Goal: Information Seeking & Learning: Learn about a topic

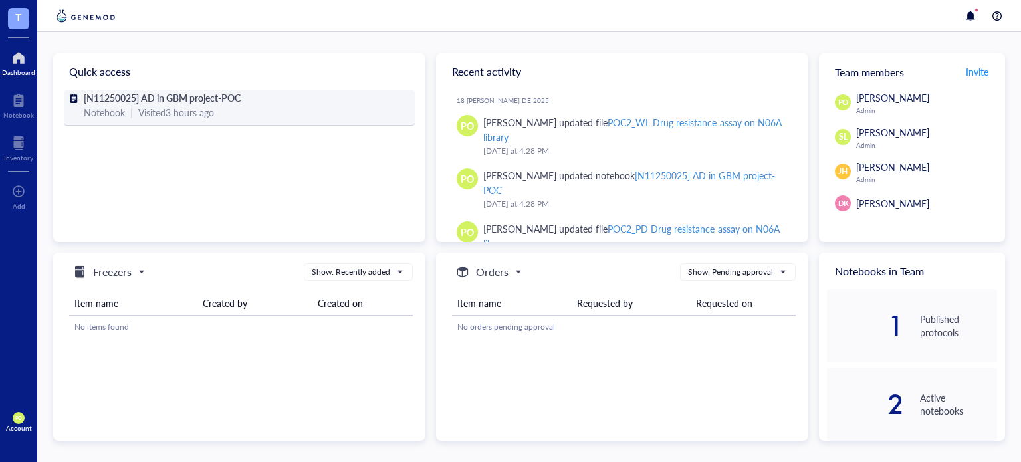
click at [191, 98] on span "[N11250025] AD in GBM project-POC" at bounding box center [162, 97] width 157 height 13
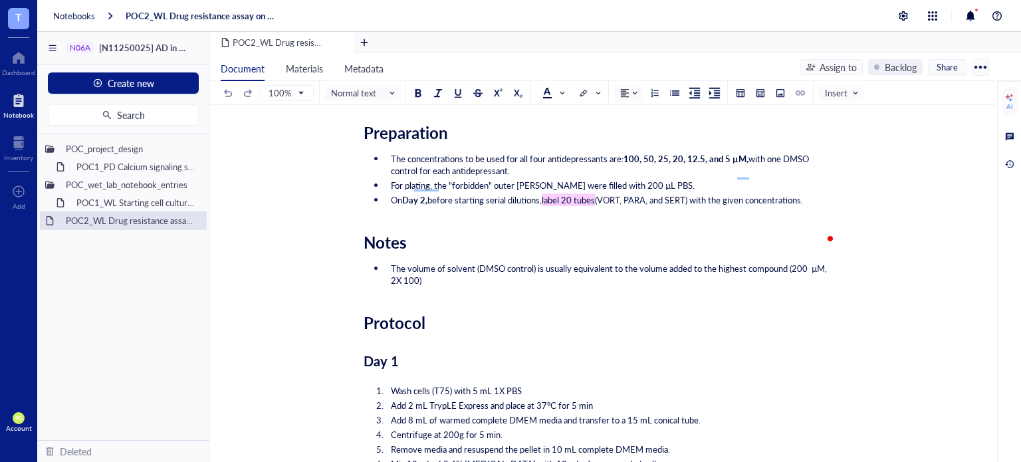
scroll to position [1770, 0]
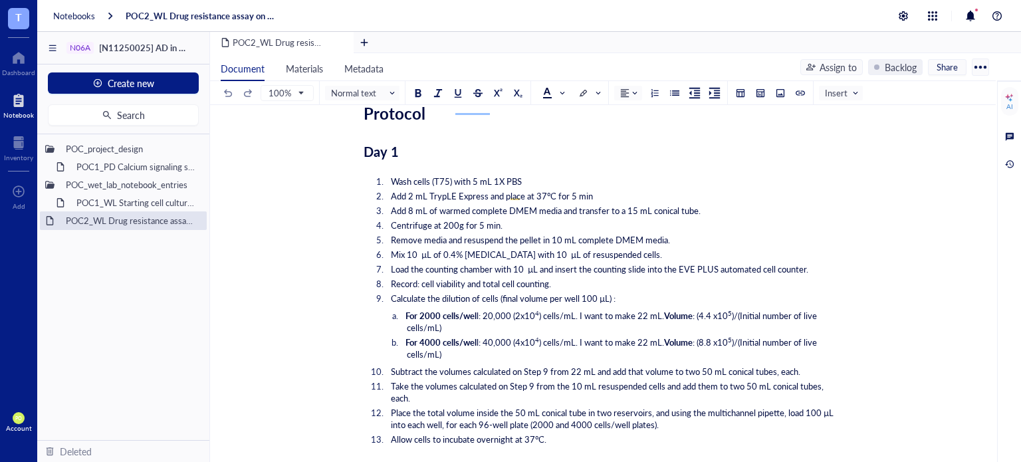
scroll to position [2312, 0]
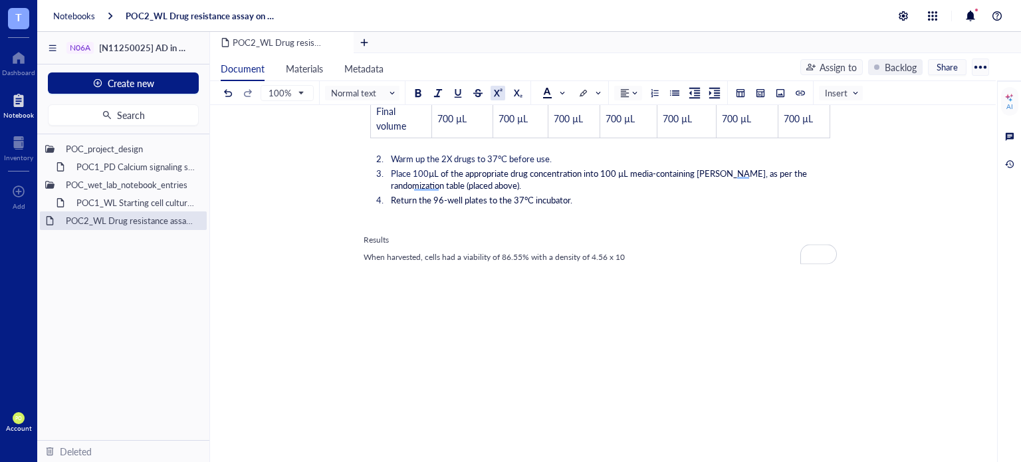
click at [495, 88] on div at bounding box center [497, 92] width 9 height 9
click at [498, 95] on div at bounding box center [497, 92] width 9 height 9
drag, startPoint x: 407, startPoint y: 237, endPoint x: 359, endPoint y: 237, distance: 47.8
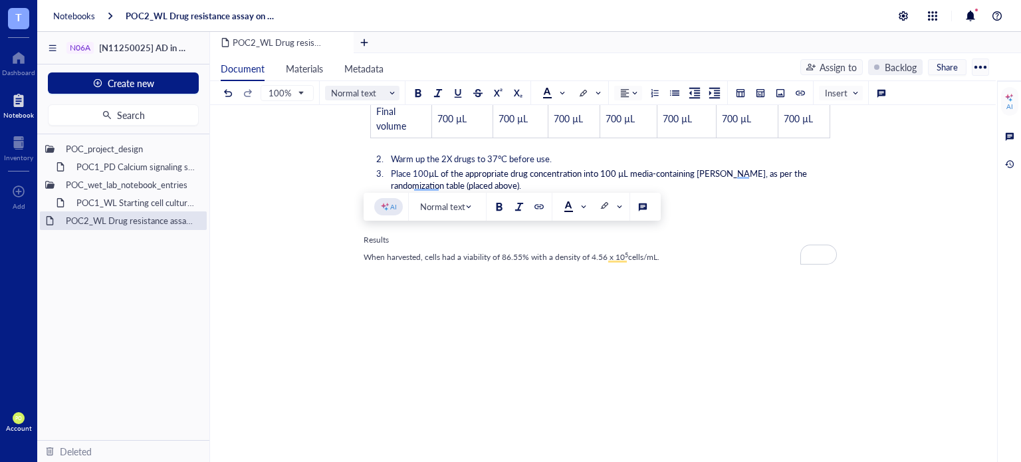
click at [379, 92] on span "Normal text" at bounding box center [363, 93] width 65 height 12
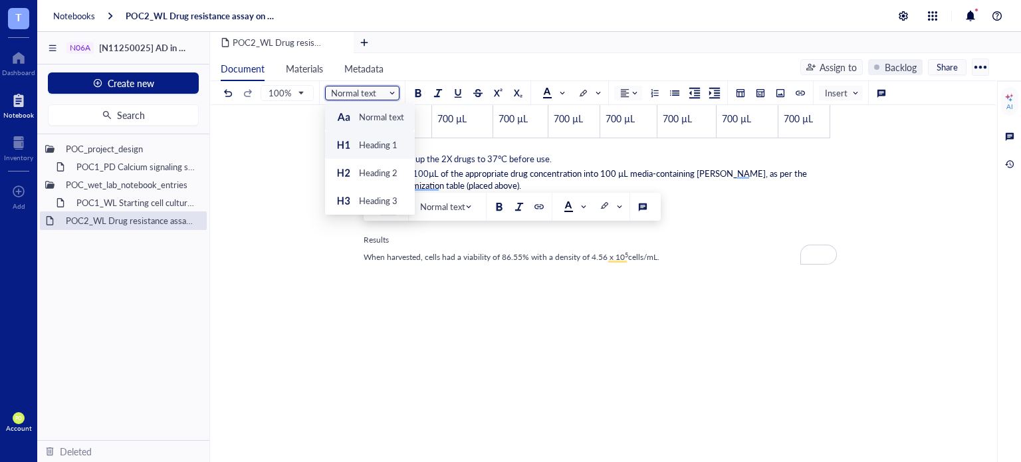
click at [368, 145] on div "Heading 1" at bounding box center [378, 145] width 39 height 12
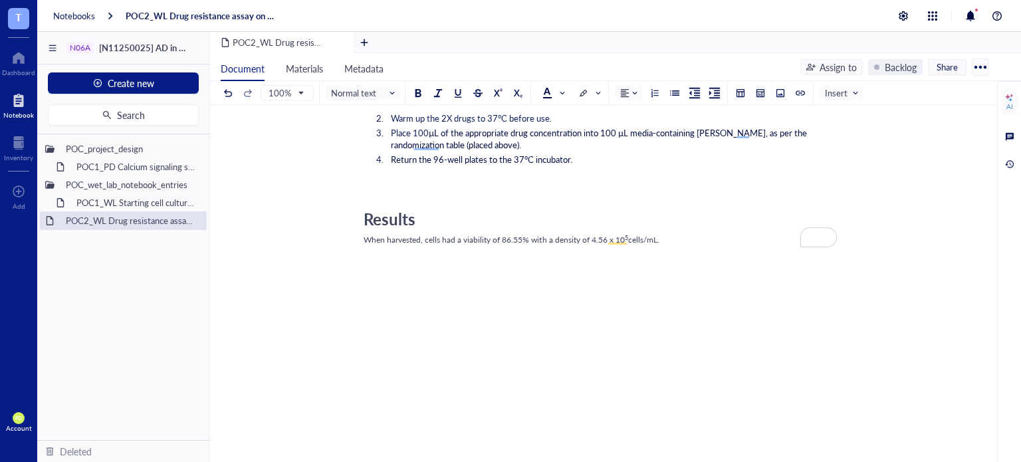
scroll to position [2241, 0]
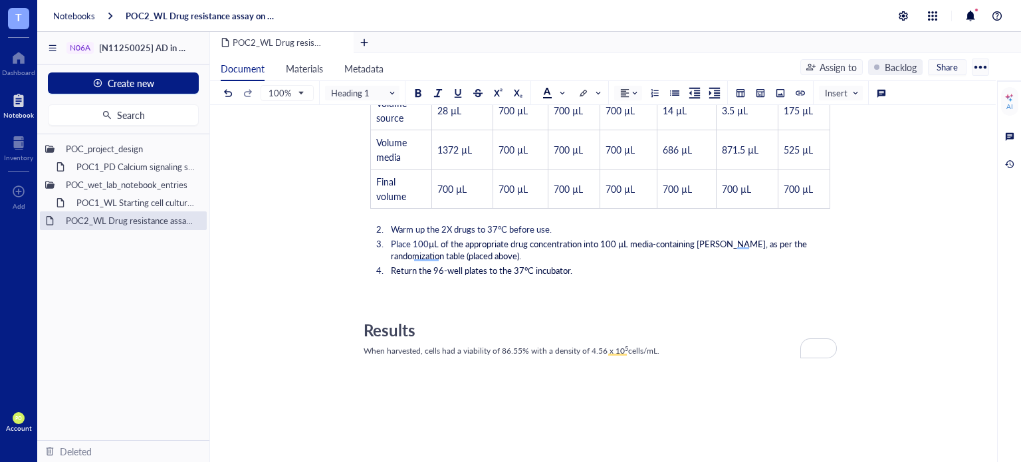
drag, startPoint x: 415, startPoint y: 326, endPoint x: 359, endPoint y: 329, distance: 55.9
click at [557, 92] on span at bounding box center [552, 93] width 21 height 11
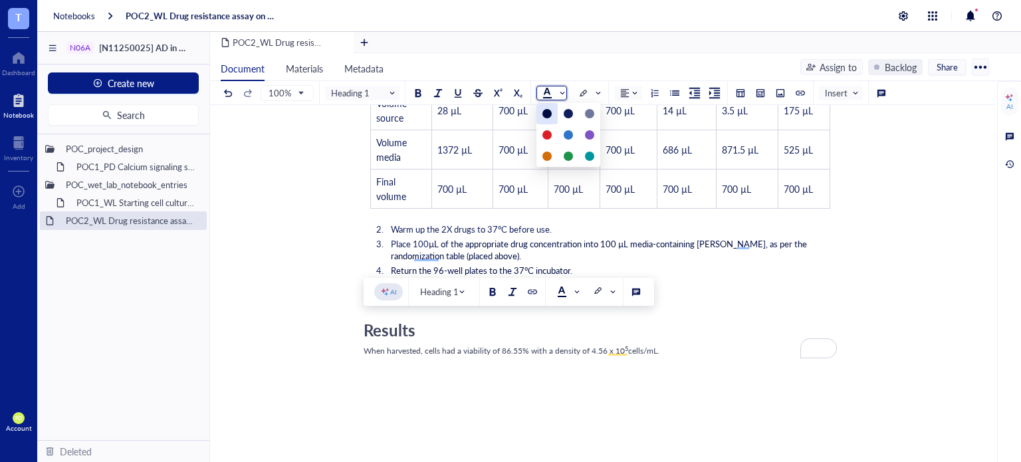
click at [542, 110] on div at bounding box center [546, 113] width 9 height 9
click at [633, 348] on span "cells/mL." at bounding box center [643, 350] width 31 height 11
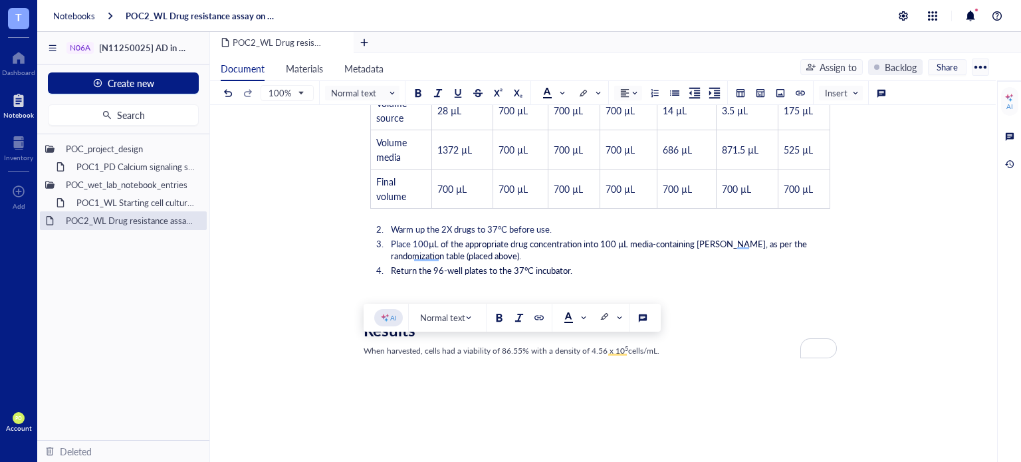
drag, startPoint x: 664, startPoint y: 353, endPoint x: 364, endPoint y: 353, distance: 300.3
click at [364, 353] on div "When harvested, cells had a viability of 86.55% with a density of 4.56 x 10 5 c…" at bounding box center [599, 351] width 473 height 12
click at [547, 88] on div at bounding box center [546, 92] width 9 height 9
click at [540, 112] on div at bounding box center [546, 113] width 21 height 21
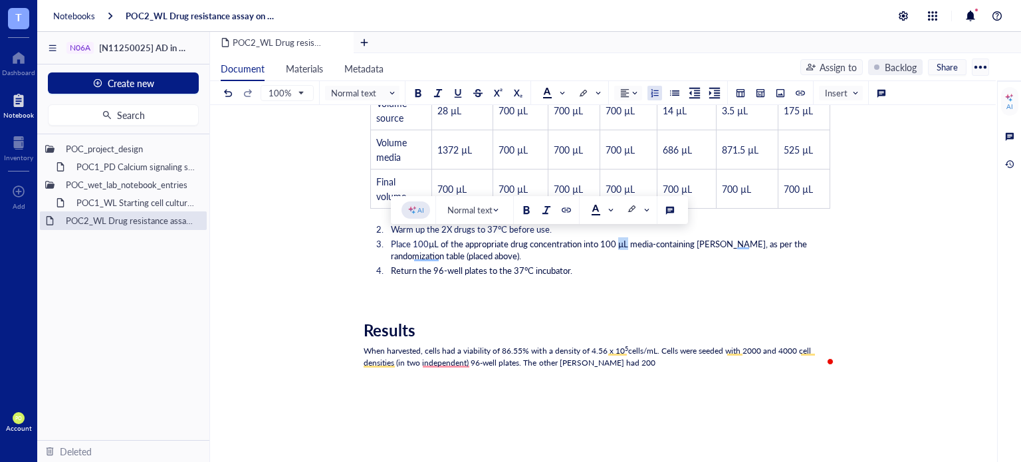
drag, startPoint x: 633, startPoint y: 242, endPoint x: 625, endPoint y: 244, distance: 8.2
click at [625, 244] on span "µL of the appropriate drug concentration into 100 µL media-containing [PERSON_N…" at bounding box center [600, 249] width 418 height 25
copy span "µL"
click at [618, 363] on div "When harvested, cells had a viability of 86.55% with a density of 4.56 x 10 5 c…" at bounding box center [599, 357] width 473 height 24
click at [662, 348] on span "cells/mL. Cells were seeded with 2000 and 4000 cell densities (in two independe…" at bounding box center [587, 356] width 449 height 23
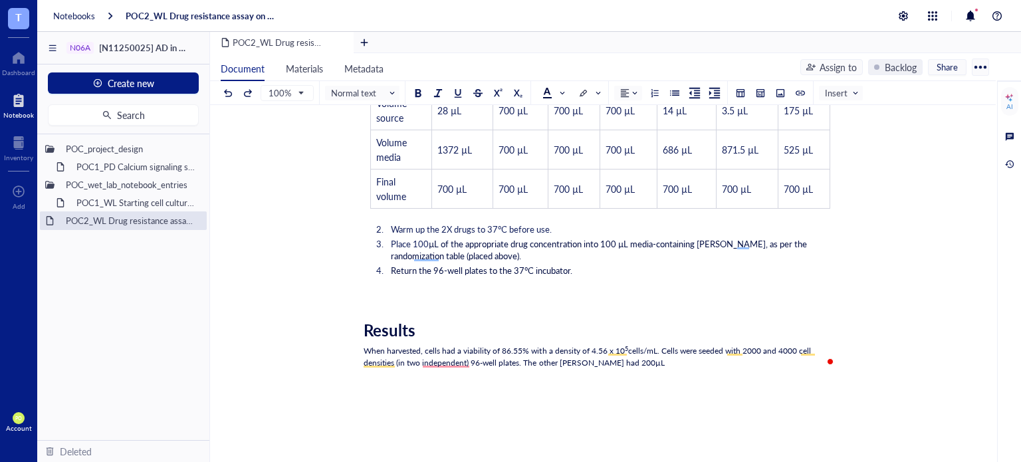
click at [639, 363] on div "When harvested, cells had a viability of 86.55% with a density of 4.56 x 10 5 c…" at bounding box center [599, 357] width 473 height 24
click at [555, 359] on span "cells/mL. Cells were seeded with 2000 and 4000 cell densities (in two independe…" at bounding box center [587, 356] width 449 height 23
click at [557, 361] on span "cells/mL. Cells were seeded with 2000 and 4000 cell densities (in two independe…" at bounding box center [587, 356] width 449 height 23
click at [651, 362] on div "When harvested, cells had a viability of 86.55% with a density of 4.56 x 10 5 c…" at bounding box center [599, 357] width 473 height 24
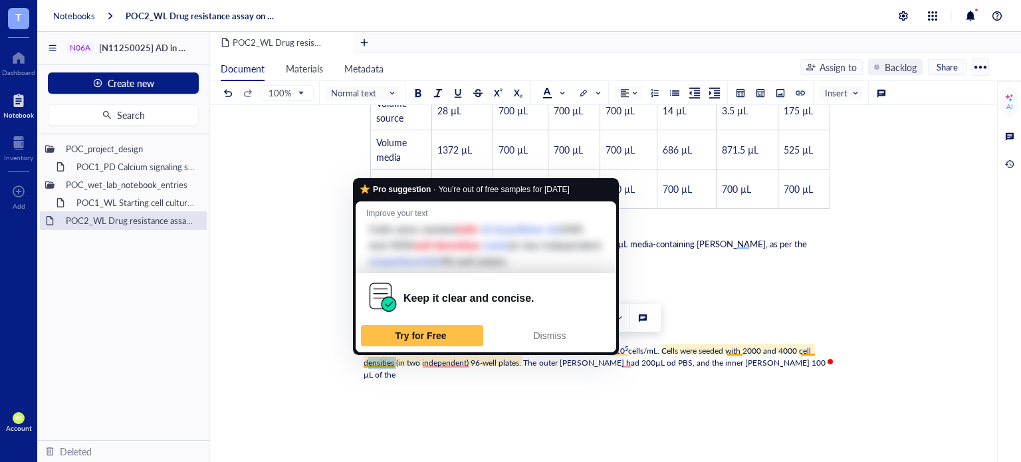
drag, startPoint x: 393, startPoint y: 358, endPoint x: 363, endPoint y: 361, distance: 30.7
click at [363, 361] on span "cells/mL. Cells were seeded with 2000 and 4000 cell densities (in two independe…" at bounding box center [587, 356] width 449 height 23
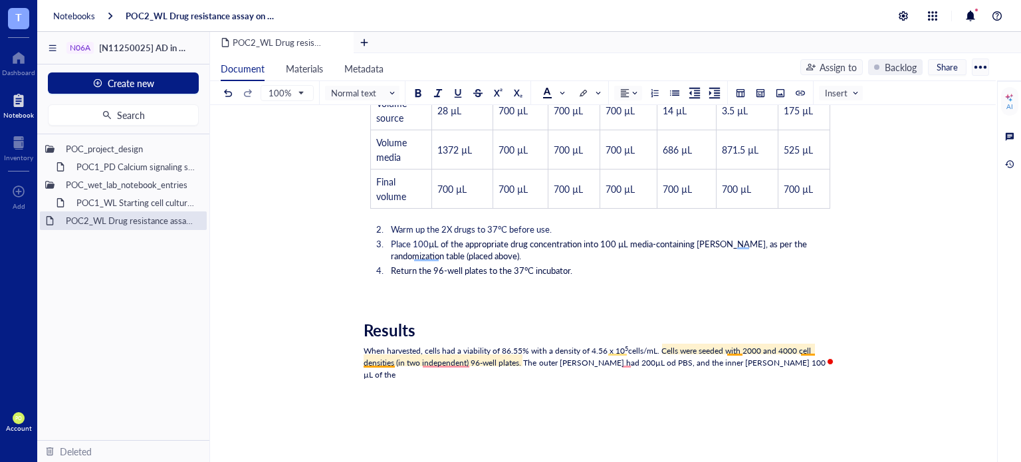
click at [728, 345] on span "cells/mL. Cells were seeded with 2000 and 4000 cell densities (in two independe…" at bounding box center [587, 356] width 449 height 23
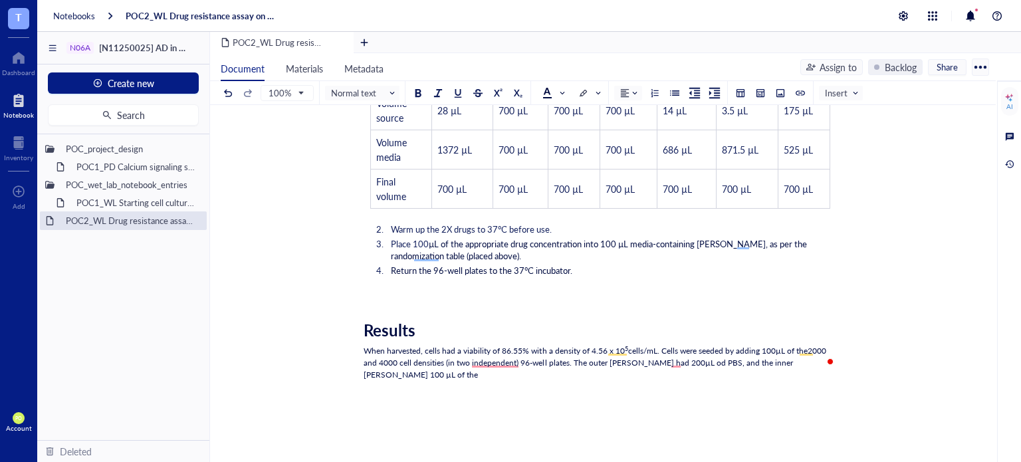
click at [487, 356] on span "2000 and 4000 cell densities (in two independent) 96-well plates. The outer [PE…" at bounding box center [595, 356] width 464 height 23
click at [525, 359] on span "2000 and 4000 cell densities (in two independent) 96-well plates. The outer [PE…" at bounding box center [595, 356] width 464 height 23
click at [529, 359] on span "2000 and 4000 cell densities (in two independent) to 96-well plates. The outer …" at bounding box center [595, 356] width 464 height 23
click at [449, 362] on span "2000 and 4000 cell densities (in two independent) to 96-well plates. The outer …" at bounding box center [595, 356] width 464 height 23
click at [519, 361] on span "2000 and 4000 cell densities (n two independent) to 96-well plates. The outer […" at bounding box center [595, 356] width 464 height 23
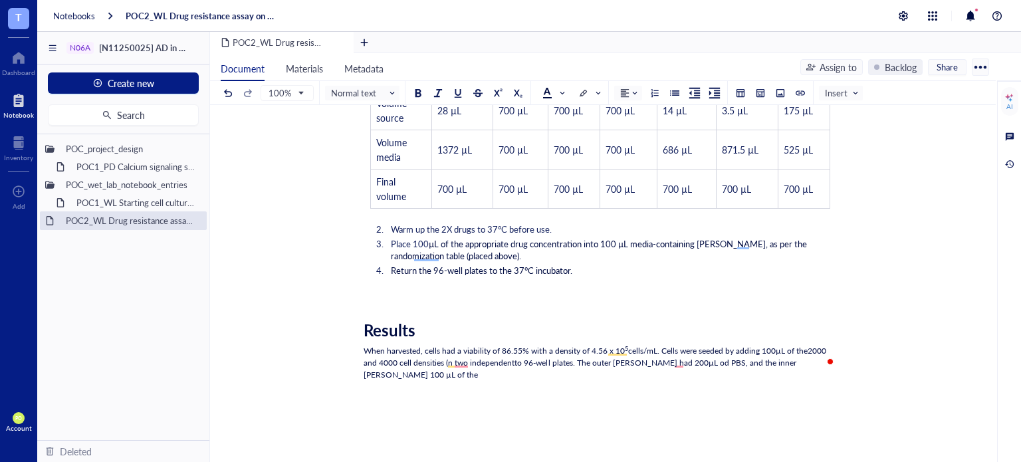
click at [524, 359] on span "2000 and 4000 cell densities (n two independentto 96-well plates. The outer [PE…" at bounding box center [595, 356] width 464 height 23
click at [452, 358] on span "2000 and 4000 cell densities (n two independent 96-well plates. The outer [PERS…" at bounding box center [595, 356] width 464 height 23
click at [672, 357] on span "µL od PBS, and the inner [PERSON_NAME] 100 µL of the" at bounding box center [576, 368] width 427 height 23
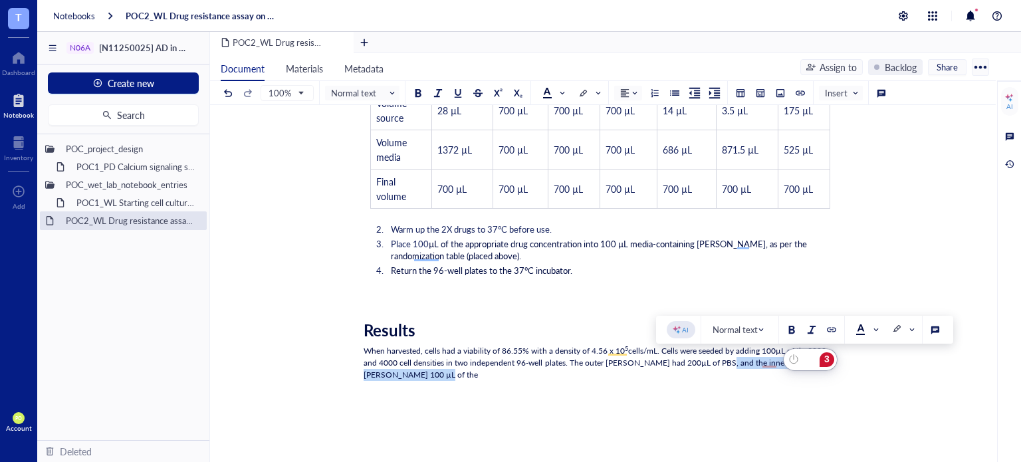
drag, startPoint x: 814, startPoint y: 359, endPoint x: 691, endPoint y: 358, distance: 122.9
click at [691, 358] on div "When harvested, cells had a viability of 86.55% with a density of 4.56 x 10 5 c…" at bounding box center [599, 363] width 473 height 36
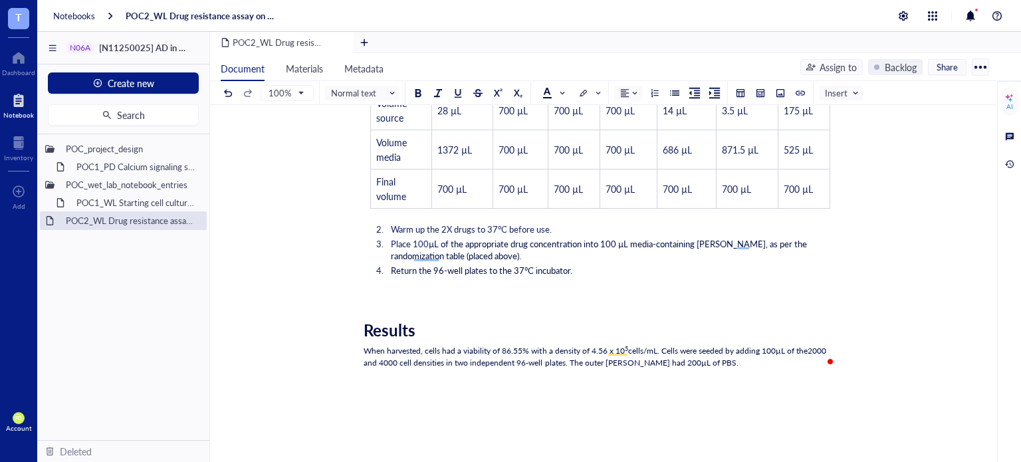
click at [462, 336] on div "Results" at bounding box center [599, 329] width 473 height 19
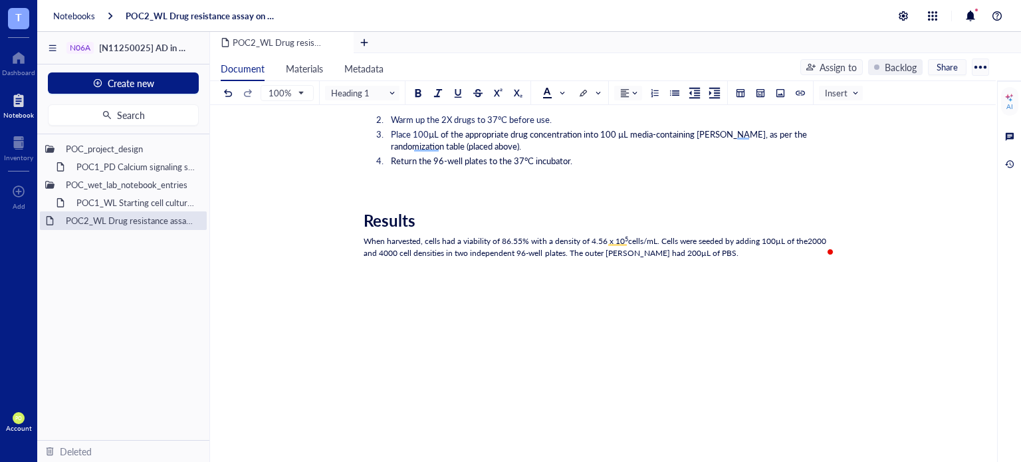
scroll to position [2352, 0]
click at [367, 243] on div "When harvested, cells had a viability of 86.55% with a density of 4.56 x 10 5 c…" at bounding box center [599, 246] width 473 height 24
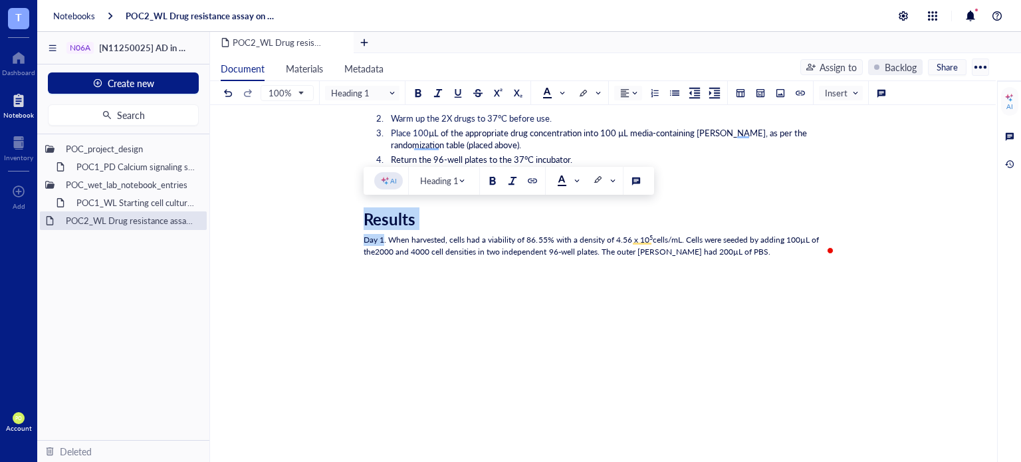
click at [377, 239] on span "Day 1. When harvested, cells had a viability of 86.55% with a density of 4.56 x…" at bounding box center [506, 239] width 286 height 11
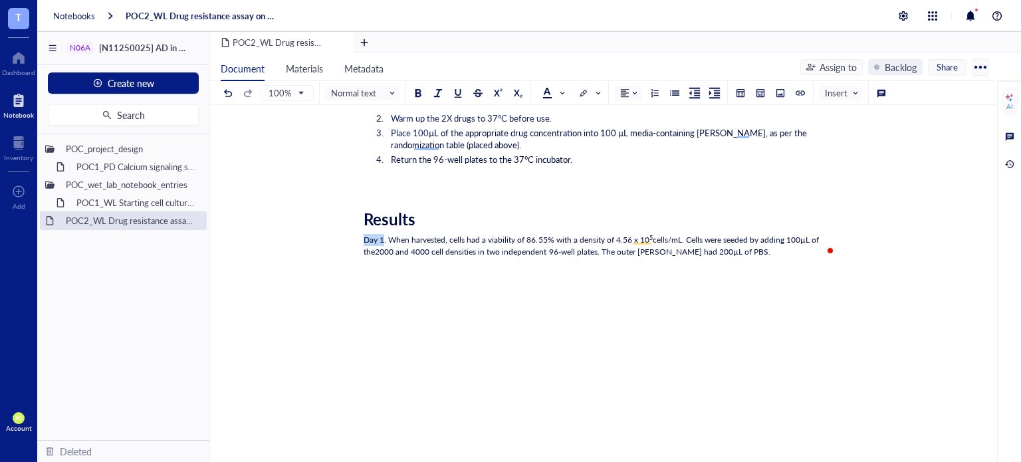
drag, startPoint x: 384, startPoint y: 239, endPoint x: 355, endPoint y: 237, distance: 29.4
click at [517, 207] on div at bounding box center [518, 206] width 9 height 9
click at [520, 209] on div at bounding box center [518, 206] width 9 height 9
click at [494, 208] on div at bounding box center [498, 206] width 9 height 9
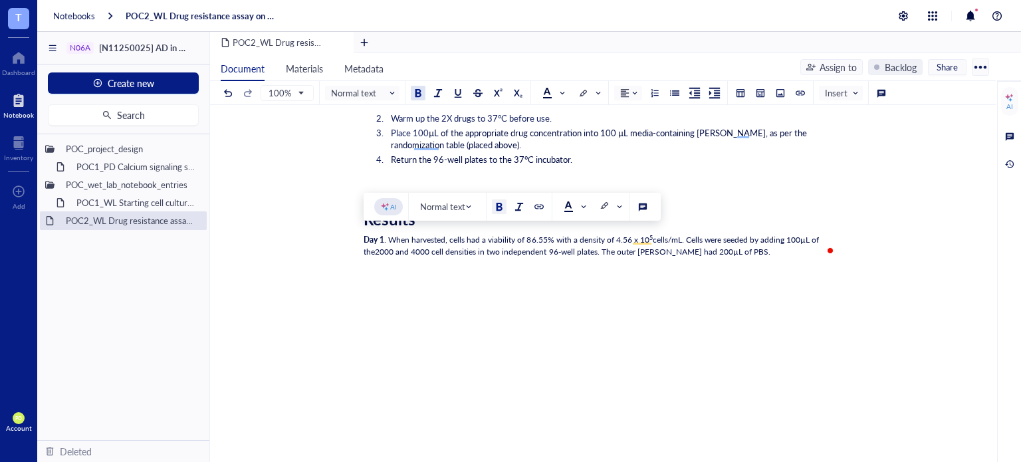
click at [745, 252] on div "Day 1 . When harvested, cells had a viability of 86.55% with a density of 4.56 …" at bounding box center [599, 246] width 473 height 24
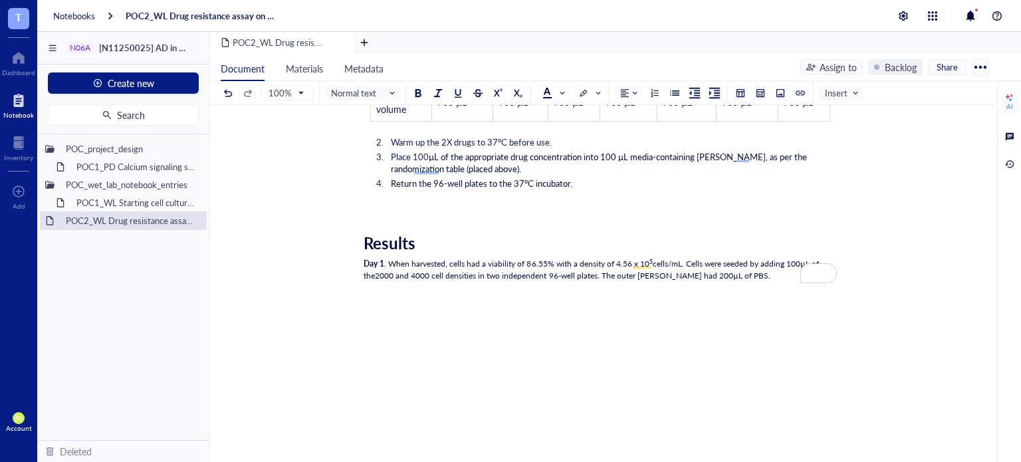
scroll to position [2364, 0]
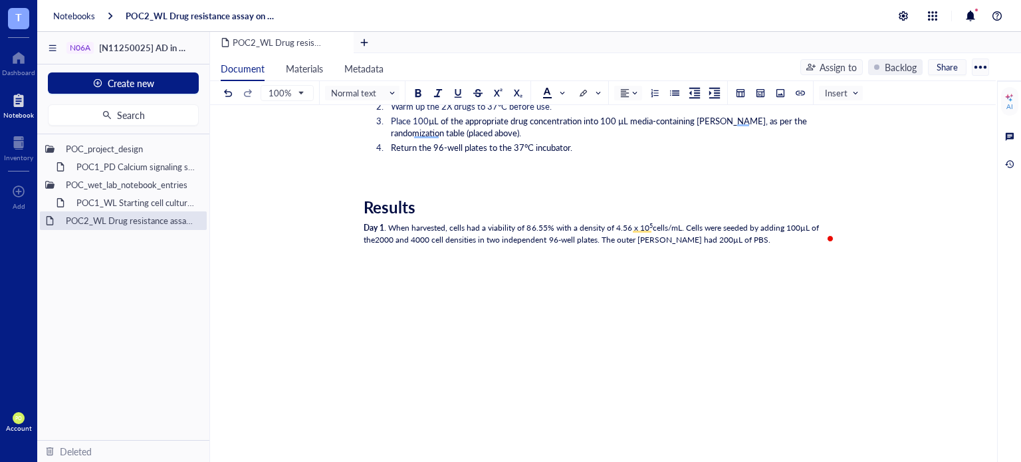
click at [389, 223] on span ". When harvested, cells had a viability of 86.55% with a density of 4.56 x 10" at bounding box center [516, 227] width 265 height 11
click at [688, 222] on span "cells/mL. Cells were seeded by adding 100" at bounding box center [726, 227] width 148 height 11
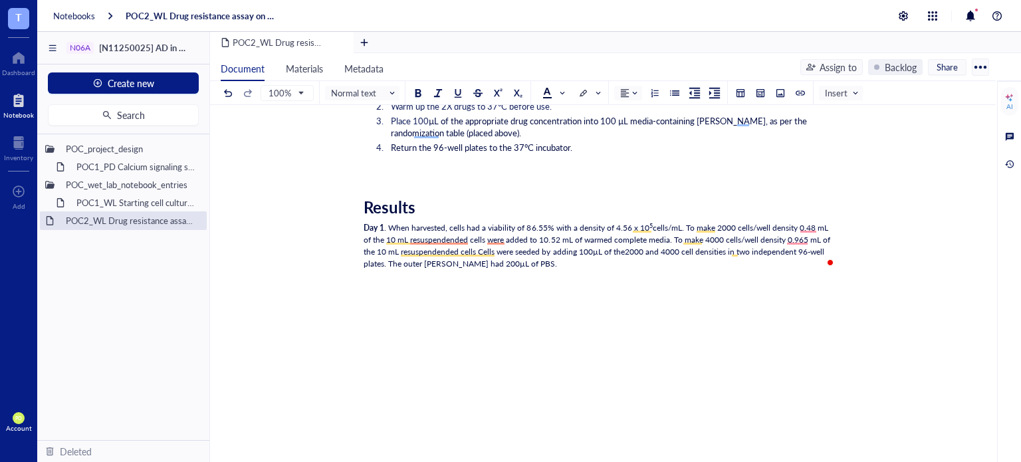
click at [457, 239] on span "cells/mL. To make 2000 cells/well density 0.48 mL of the 10 mL resuspendended c…" at bounding box center [597, 239] width 468 height 35
click at [450, 249] on span "cells/mL. To make 2000 cells/well density 0.48 mL of the 10 mL resuspended cell…" at bounding box center [597, 239] width 468 height 35
click at [464, 251] on span "cells/mL. To make 2000 cells/well density 0.48 mL of the 10 mL resuspended cell…" at bounding box center [597, 239] width 468 height 35
click at [484, 239] on span "cells/mL. To make 2000 cells/well density 0.48 mL of the 10 mL resuspended cell…" at bounding box center [597, 239] width 468 height 35
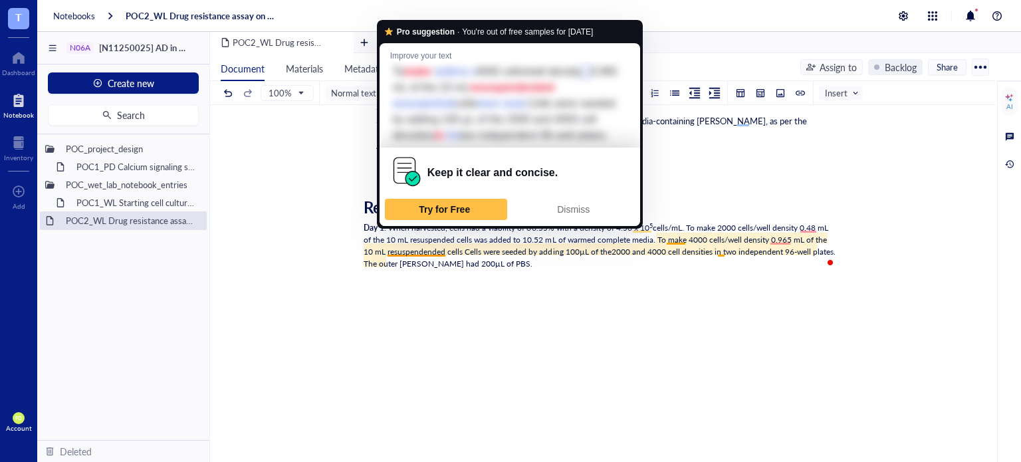
click at [459, 248] on span "cells/mL. To make 2000 cells/well density 0.48 mL of the 10 mL resuspended cell…" at bounding box center [596, 239] width 466 height 35
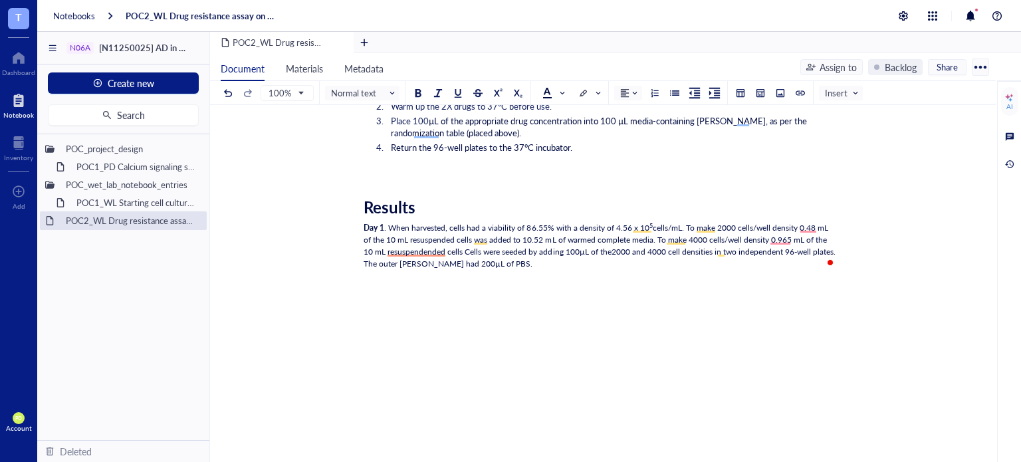
click at [465, 249] on span "cells/mL. To make 2000 cells/well density 0.48 mL of the 10 mL resuspended cell…" at bounding box center [596, 239] width 466 height 35
click at [409, 254] on span "cells/mL. To make 2000 cells/well density 0.48 mL of the 10 mL resuspended cell…" at bounding box center [596, 239] width 466 height 35
click at [807, 225] on span "cells/mL. To make 2000 cells/well density 0.48 mL of the 10 mL resuspended cell…" at bounding box center [596, 239] width 466 height 35
click at [761, 260] on div "Day 1 . When harvested, cells had a viability of 86.55% with a density of 4.56 …" at bounding box center [599, 246] width 473 height 48
click at [641, 248] on span "cells/mL. To make 2000 cells/well density, 0.48 mL of the 10 mL resuspended cel…" at bounding box center [597, 239] width 468 height 35
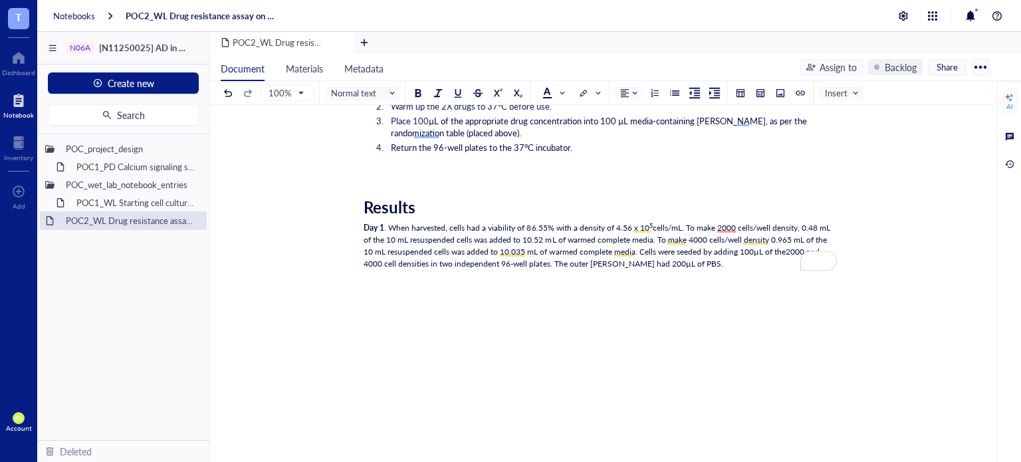
click at [723, 224] on span "cells/mL. To make 2000 cells/well density, 0.48 mL of the 10 mL resuspended cel…" at bounding box center [597, 239] width 468 height 35
click at [635, 246] on span "cells/mL. To make a 2000 cells/well density, 0.48 mL of the 10 mL resuspended c…" at bounding box center [600, 239] width 474 height 35
click at [745, 265] on div "Day 1 . When harvested, cells had a viability of 86.55% with a density of 4.56 …" at bounding box center [599, 246] width 473 height 48
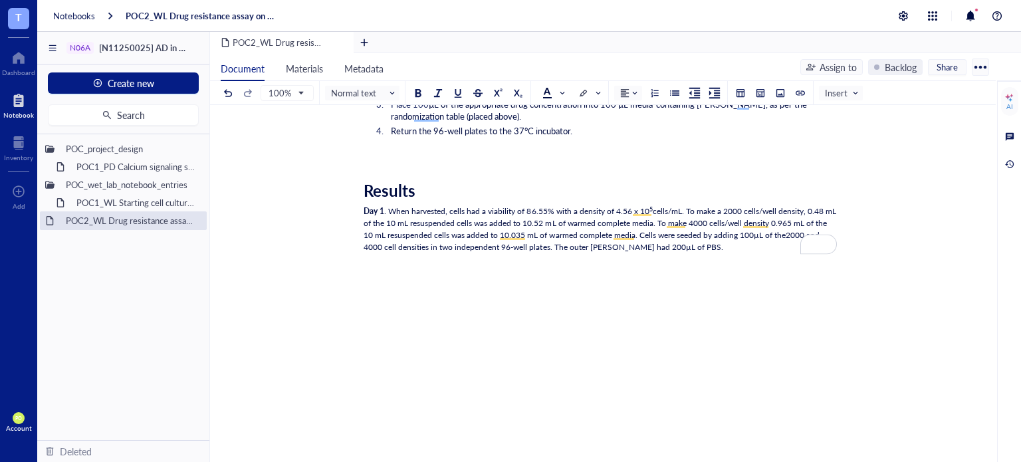
scroll to position [2388, 0]
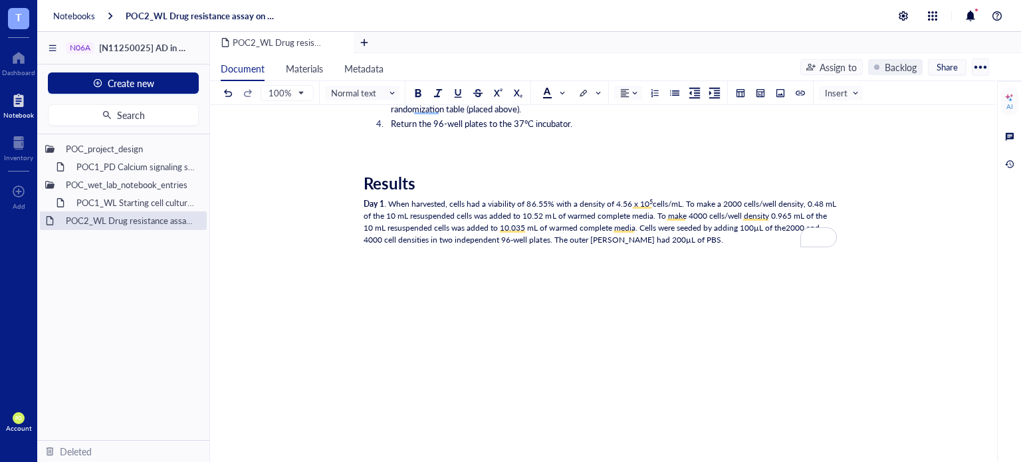
click at [549, 237] on span "2000 and 4000 cell densities in two independent 96-well plates. The outer [PERS…" at bounding box center [592, 233] width 458 height 23
click at [437, 235] on span "2000 and 4000 cell densities in two independent 96-well plates. The outer [PERS…" at bounding box center [592, 233] width 458 height 23
click at [614, 241] on span "2000 and 4000 cell densities in the inner [PERSON_NAME] of two independent 96-w…" at bounding box center [592, 233] width 458 height 23
click at [601, 238] on span "2000 and 4000 cell densities in the inner [PERSON_NAME] of two independent 96-w…" at bounding box center [594, 239] width 462 height 35
click at [790, 233] on div "Day 1 . When harvested, cells had a viability of 86.55% with a density of 4.56 …" at bounding box center [599, 228] width 473 height 60
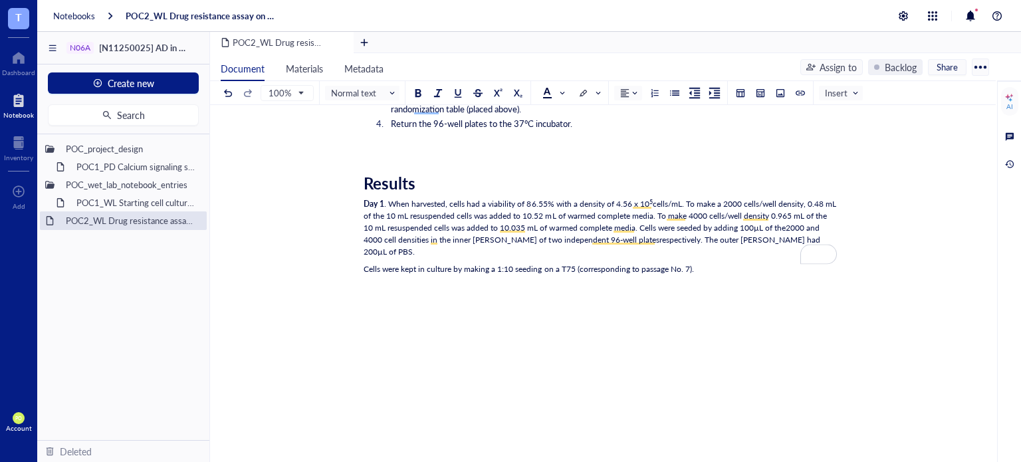
drag, startPoint x: 388, startPoint y: 201, endPoint x: 536, endPoint y: 230, distance: 150.2
click at [389, 201] on span ". When harvested, cells had a viability of 86.55% with a density of 4.56 x 10" at bounding box center [516, 203] width 265 height 11
click at [710, 263] on div "Cells were kept in culture by making a 1:10 seeding on a T75 (corresponding to …" at bounding box center [599, 269] width 473 height 12
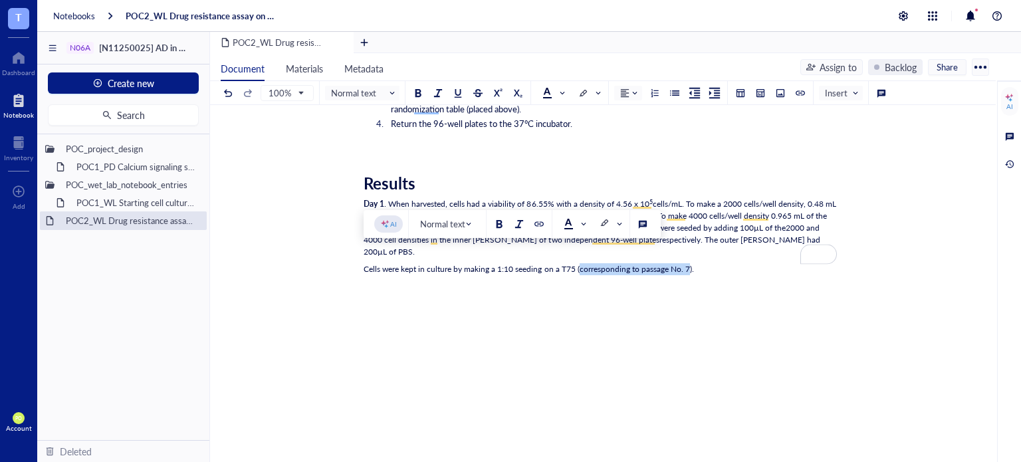
drag, startPoint x: 658, startPoint y: 257, endPoint x: 579, endPoint y: 254, distance: 79.1
click at [579, 263] on span "Cells were kept in culture by making a 1:10 seeding on a T75 (corresponding to …" at bounding box center [528, 268] width 330 height 11
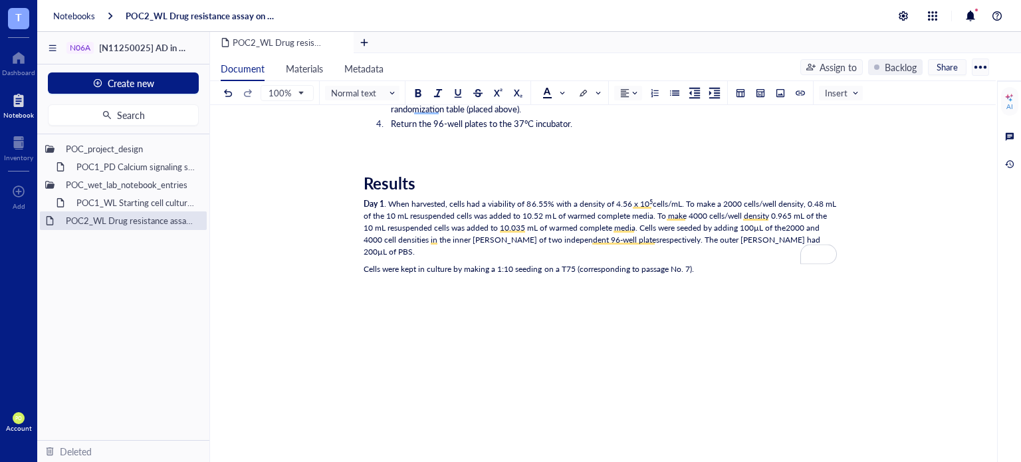
click at [445, 199] on span ". When harvested, cells had a viability of 86.55% with a density of 4.56 x 10" at bounding box center [516, 203] width 265 height 11
click at [389, 198] on span ". When harvested, cells had a viability of 86.55% with a density of 4.56 x 10" at bounding box center [516, 203] width 265 height 11
click at [790, 235] on div "Day 1 . When harvested, cells had a viability of 86.55% with a density of 4.56 …" at bounding box center [599, 228] width 473 height 60
click at [388, 198] on span ". When harvested, cells had a viability of 86.55% with a density of 4.56 x 10" at bounding box center [516, 203] width 265 height 11
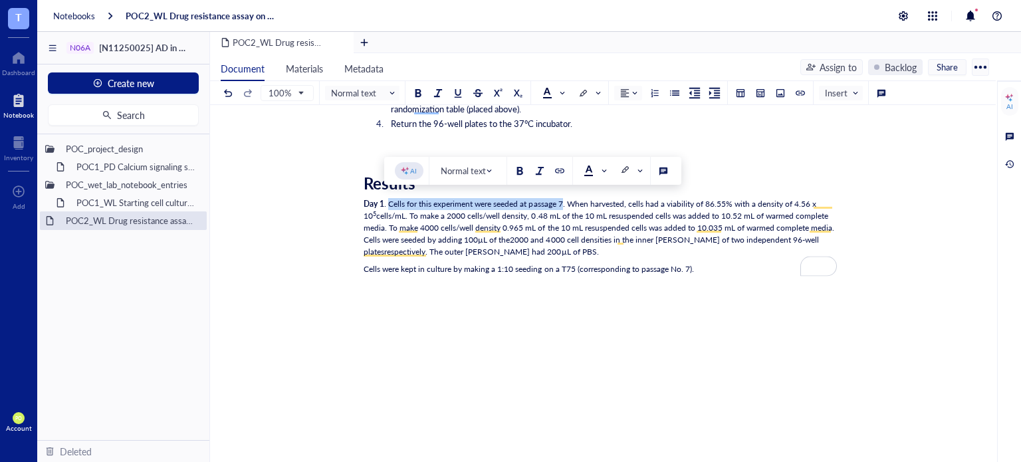
drag, startPoint x: 388, startPoint y: 204, endPoint x: 562, endPoint y: 201, distance: 174.1
click at [562, 201] on span ". Cells for this experiment were seeded at passage 7. When harvested, cells had…" at bounding box center [590, 209] width 454 height 23
click at [596, 95] on span at bounding box center [588, 92] width 21 height 13
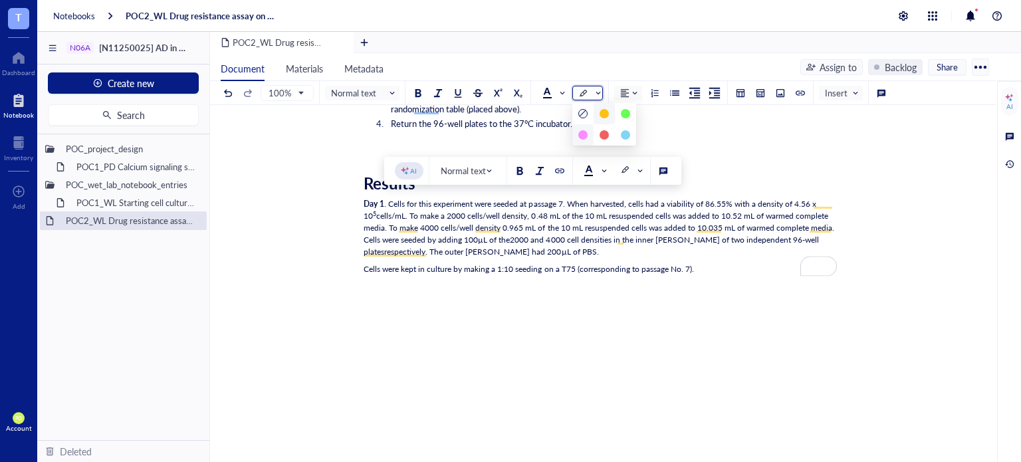
click at [584, 138] on div at bounding box center [582, 134] width 9 height 9
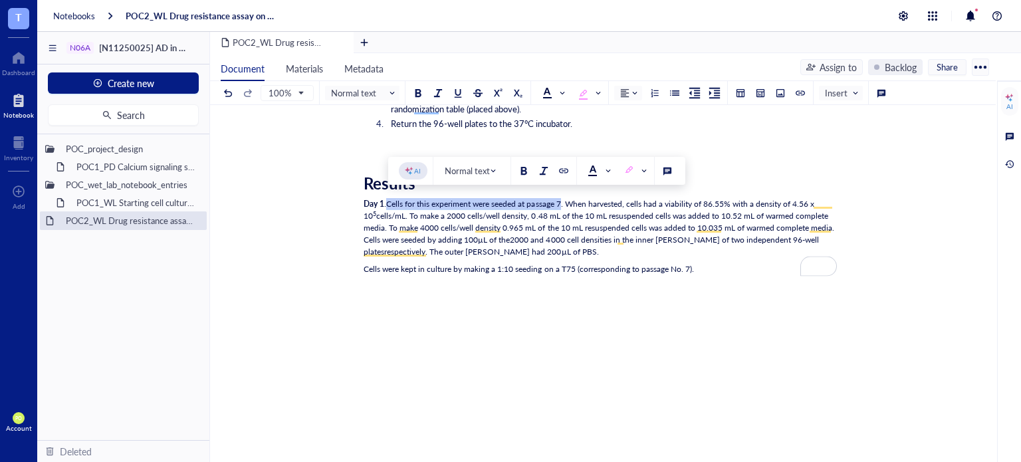
click at [601, 251] on div "Day 1 . Cells for this experiment were seeded at passage 7 . When harvested, ce…" at bounding box center [599, 228] width 473 height 60
drag, startPoint x: 716, startPoint y: 276, endPoint x: 477, endPoint y: 253, distance: 239.6
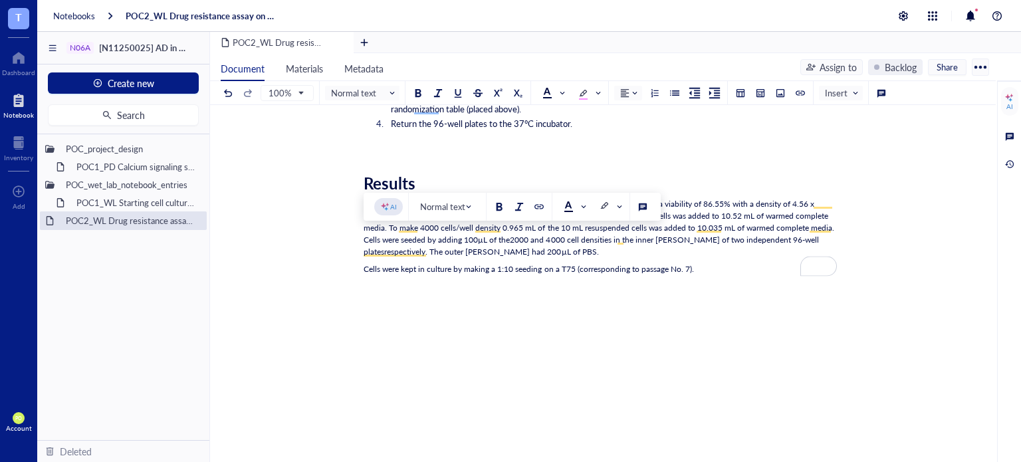
click at [599, 263] on span "Cells were kept in culture by making a 1:10 seeding on a T75 (corresponding to …" at bounding box center [528, 268] width 330 height 11
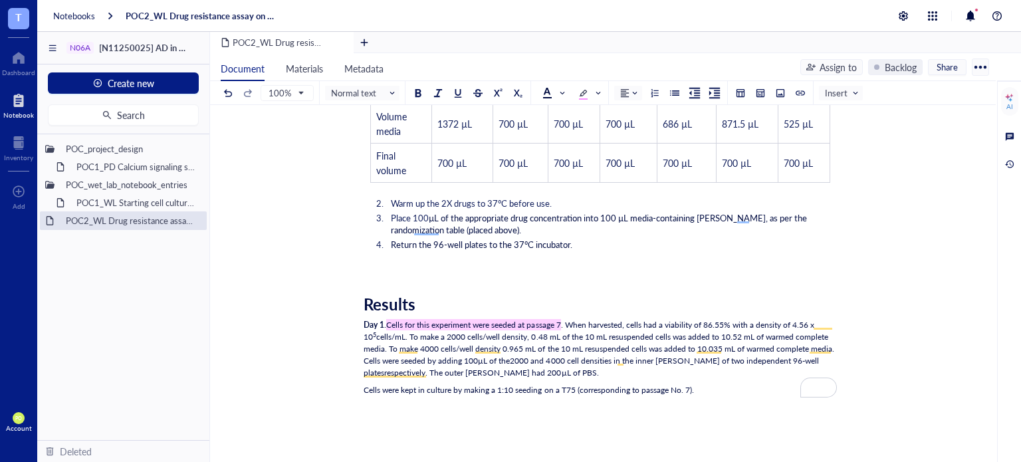
scroll to position [2417, 0]
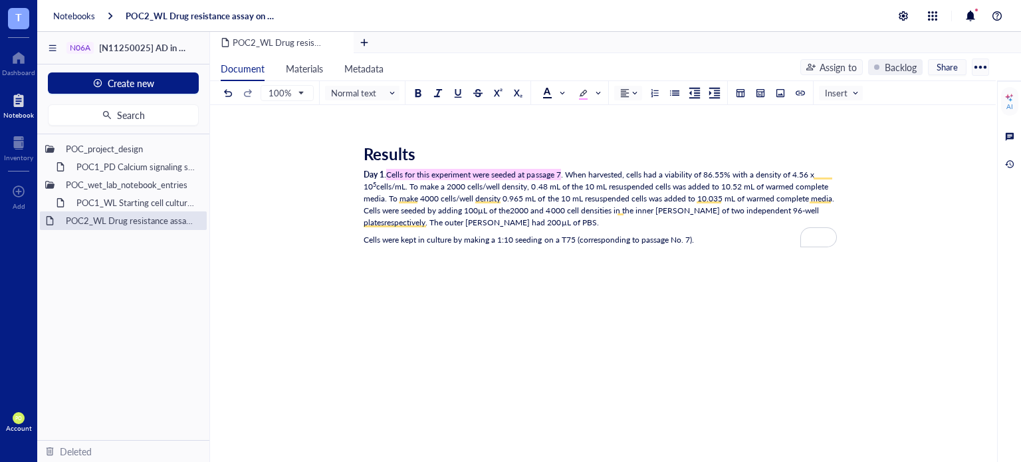
click at [700, 221] on div "Day 1 . Cells for this experiment were seeded at passage 7 . When harvested, ce…" at bounding box center [599, 199] width 473 height 60
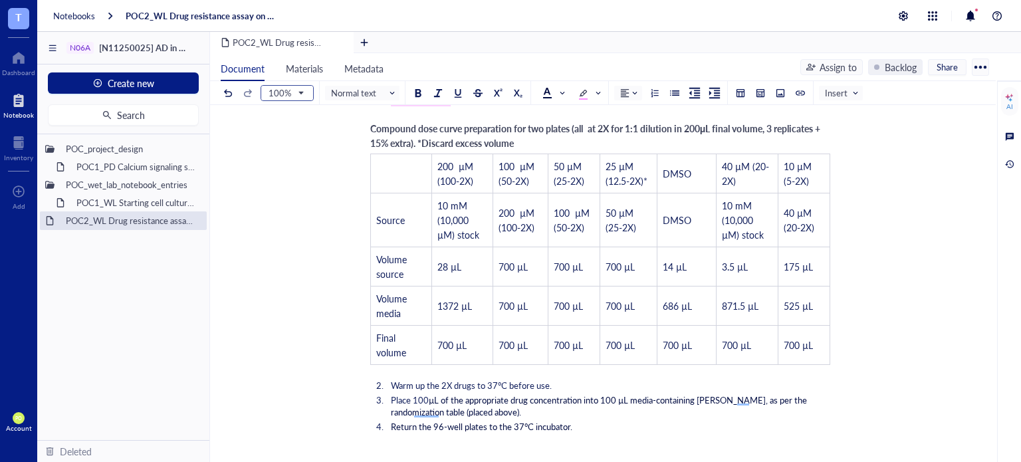
click at [292, 88] on span "100%" at bounding box center [285, 93] width 35 height 12
click at [290, 148] on div "90%" at bounding box center [286, 156] width 51 height 21
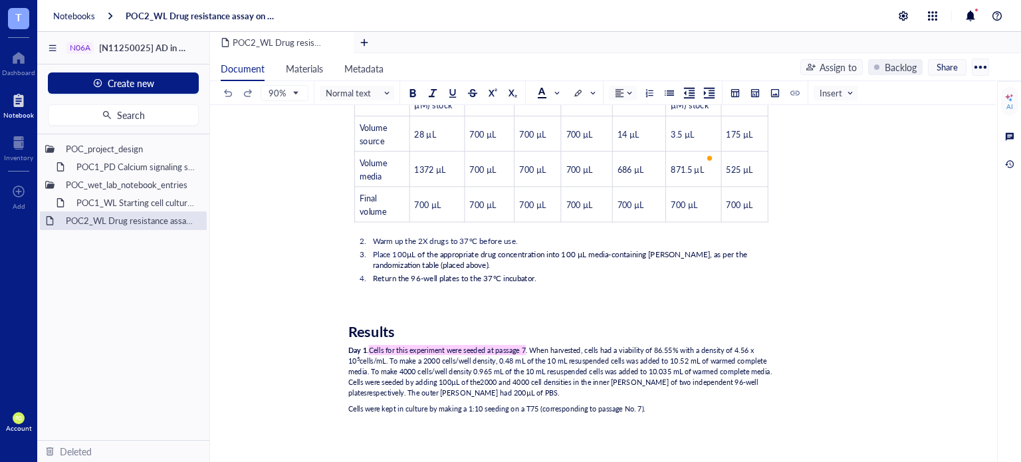
scroll to position [2423, 0]
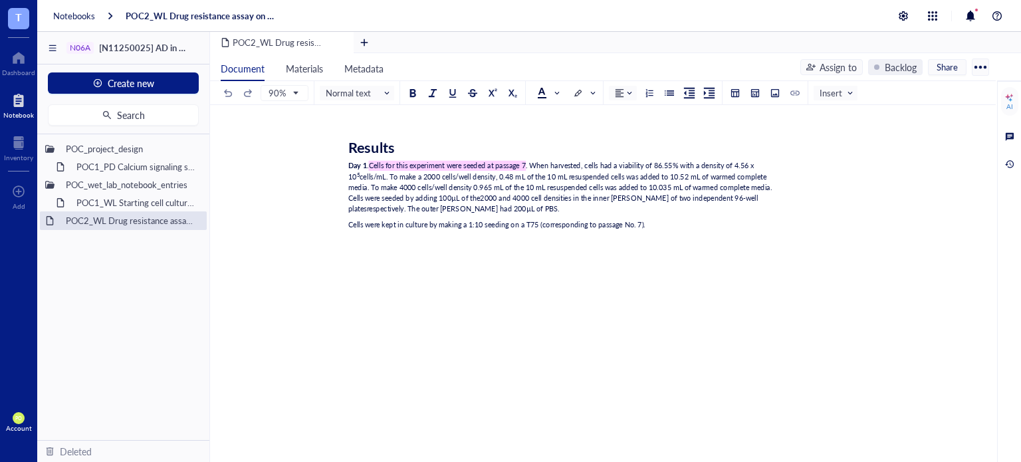
click at [674, 220] on div "Cells were kept in culture by making a 1:10 seeding on a T75 (corresponding to …" at bounding box center [561, 224] width 426 height 11
click at [538, 197] on span "2000 and 4000 cell densities in the inner [PERSON_NAME] of two independent 96-w…" at bounding box center [553, 203] width 411 height 21
click at [540, 203] on div "Day 1 . Cells for this experiment were seeded at passage 7 . When harvested, ce…" at bounding box center [561, 188] width 426 height 54
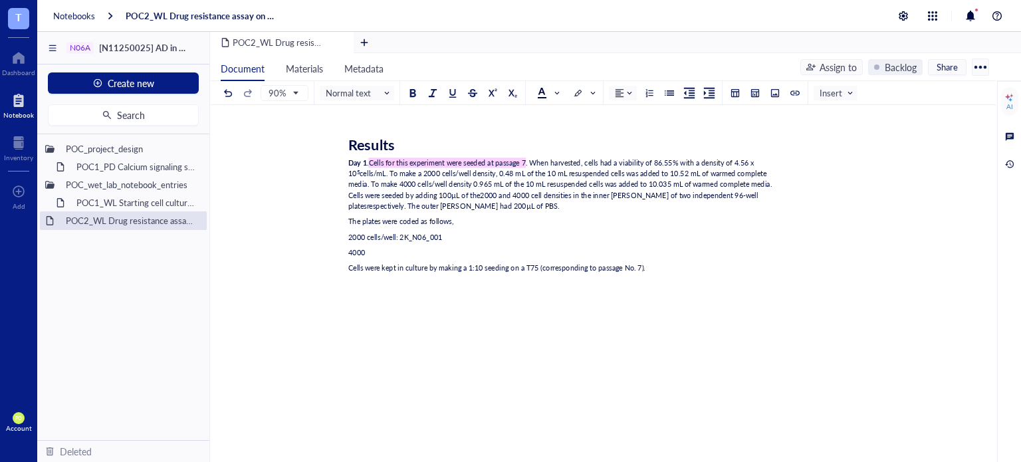
click at [425, 238] on span "2000 cells/well: 2K_N06_001" at bounding box center [395, 237] width 94 height 10
click at [431, 236] on span "2000 cells/well: 2K_N06_001" at bounding box center [395, 237] width 94 height 10
click at [421, 234] on span "2000 cells/well: 2K_N06_001" at bounding box center [395, 237] width 94 height 10
click at [427, 235] on span "2000 cells/well: 2K_N06_001" at bounding box center [395, 237] width 94 height 10
click at [422, 234] on span "2000 cells/well: 2K_N06_001" at bounding box center [395, 237] width 94 height 10
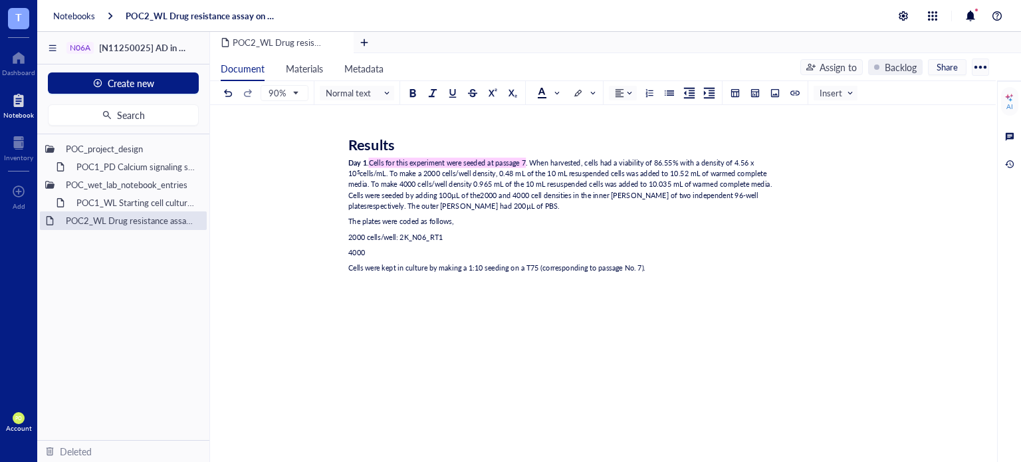
click at [377, 254] on div "4000" at bounding box center [561, 252] width 426 height 11
drag, startPoint x: 395, startPoint y: 235, endPoint x: 344, endPoint y: 229, distance: 52.2
click at [557, 84] on span at bounding box center [549, 93] width 24 height 20
click at [561, 153] on div at bounding box center [562, 155] width 9 height 9
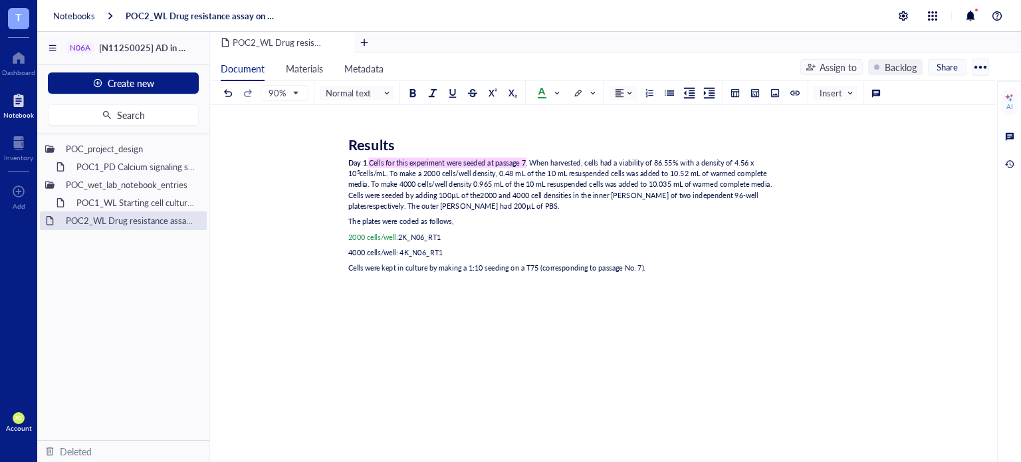
drag, startPoint x: 393, startPoint y: 249, endPoint x: 340, endPoint y: 251, distance: 53.2
click at [547, 92] on span at bounding box center [547, 93] width 21 height 11
click at [564, 152] on div at bounding box center [562, 155] width 9 height 9
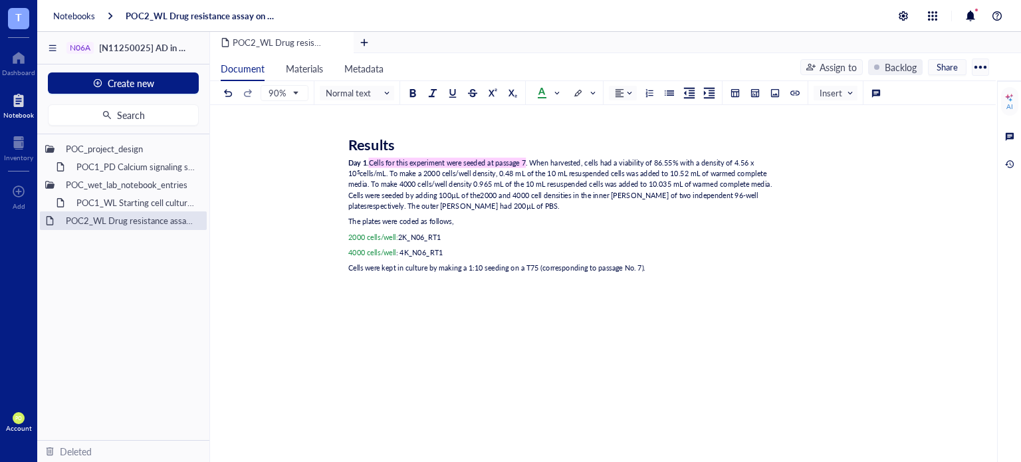
click at [399, 247] on span ": 4K_N06_RT1" at bounding box center [419, 252] width 47 height 10
drag, startPoint x: 398, startPoint y: 233, endPoint x: 344, endPoint y: 235, distance: 53.9
click at [413, 94] on div at bounding box center [412, 92] width 9 height 9
drag, startPoint x: 396, startPoint y: 250, endPoint x: 344, endPoint y: 250, distance: 51.8
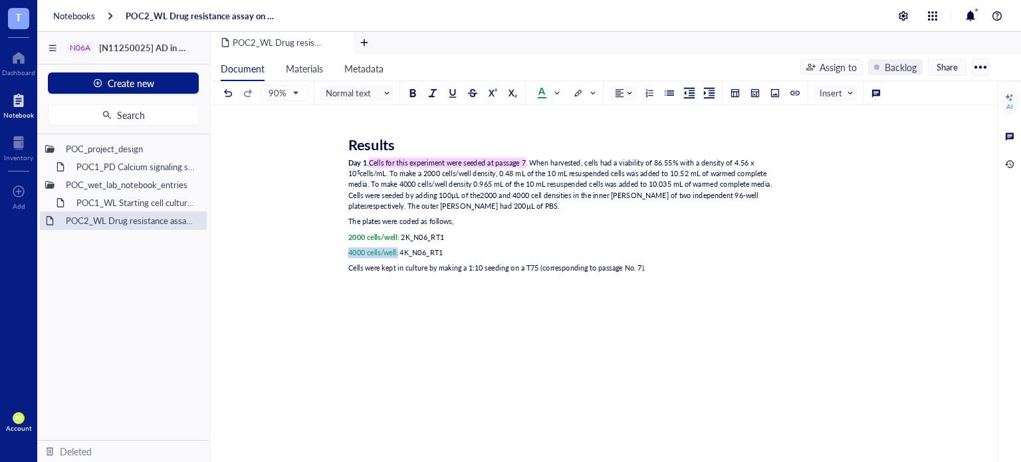
click at [417, 90] on button at bounding box center [412, 93] width 15 height 15
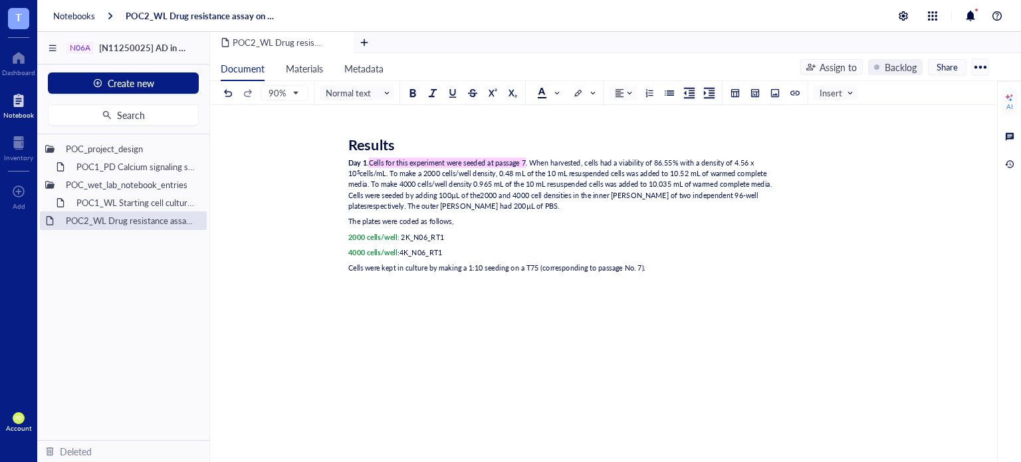
click at [452, 252] on div "4000 cells/well : 4K_N06_RT1" at bounding box center [561, 252] width 426 height 11
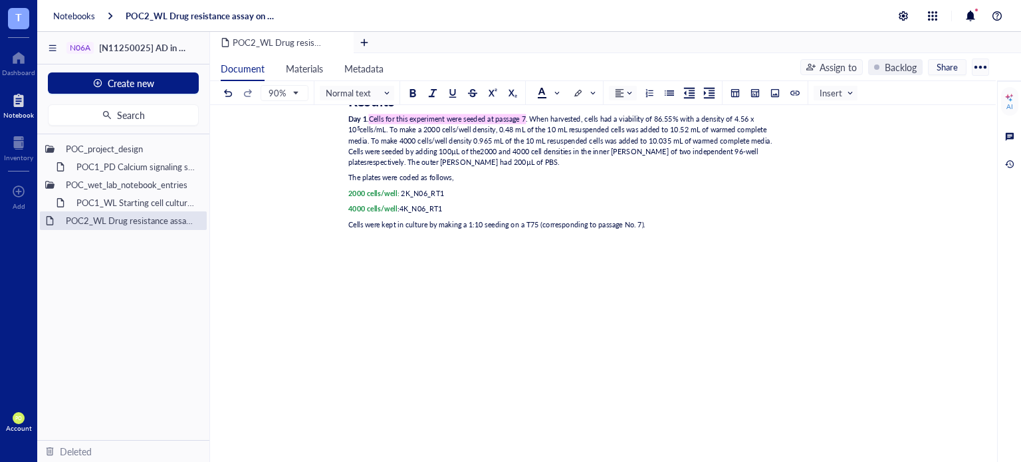
scroll to position [2474, 0]
click at [549, 154] on div "Day 1 . Cells for this experiment were seeded at passage 7 . When harvested, ce…" at bounding box center [561, 141] width 426 height 54
click at [684, 225] on div "Cells were kept in culture by making a 1:10 seeding on a T75 (corresponding to …" at bounding box center [561, 224] width 426 height 11
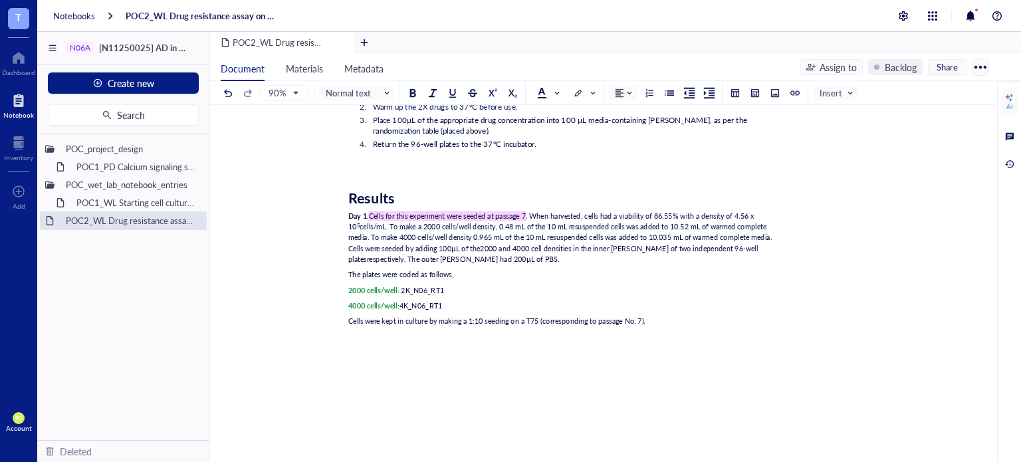
scroll to position [2142, 0]
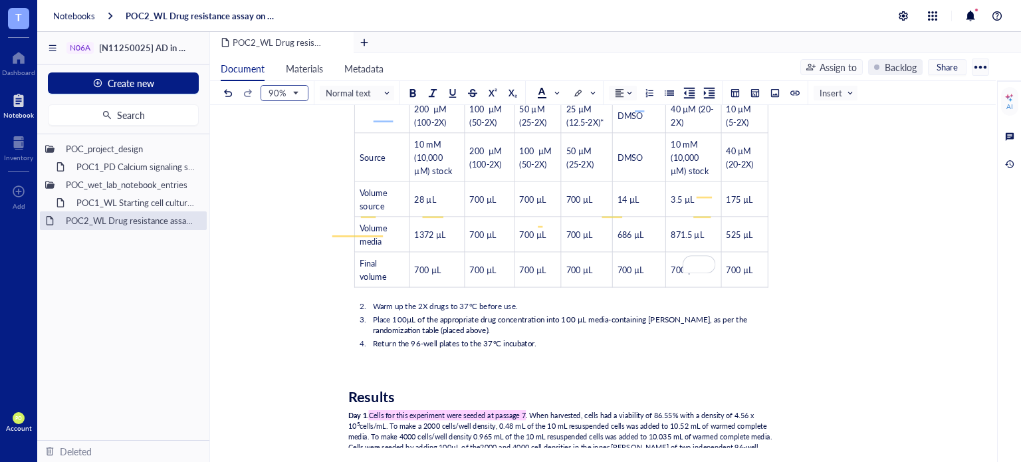
click at [286, 96] on span "90%" at bounding box center [282, 93] width 29 height 12
click at [285, 122] on div "50%" at bounding box center [284, 113] width 47 height 21
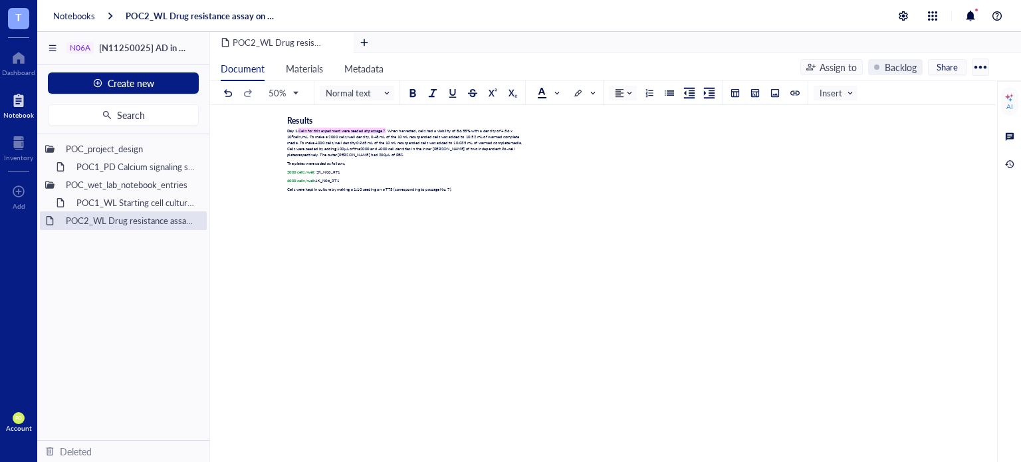
scroll to position [2474, 0]
